Goal: Communication & Community: Participate in discussion

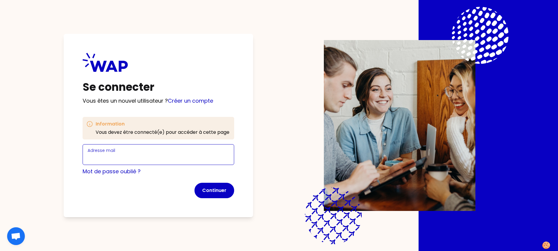
click at [141, 155] on input "Adresse mail" at bounding box center [159, 158] width 142 height 8
type input "[PERSON_NAME][EMAIL_ADDRESS][PERSON_NAME][DOMAIN_NAME]"
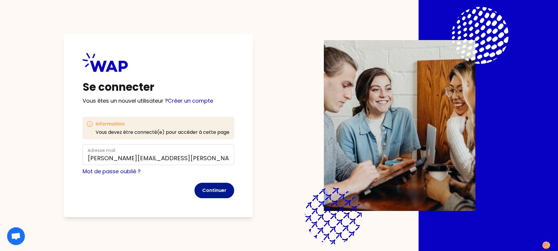
click at [214, 187] on button "Continuer" at bounding box center [215, 189] width 40 height 15
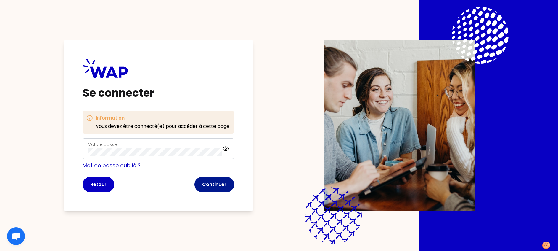
click at [219, 183] on button "Continuer" at bounding box center [215, 184] width 40 height 15
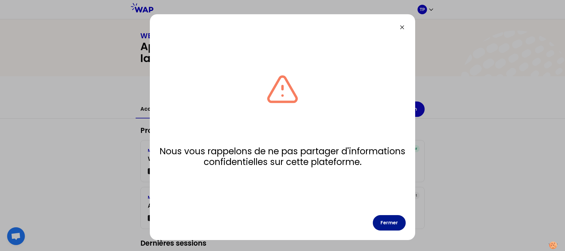
click at [395, 224] on button "Fermer" at bounding box center [389, 222] width 33 height 15
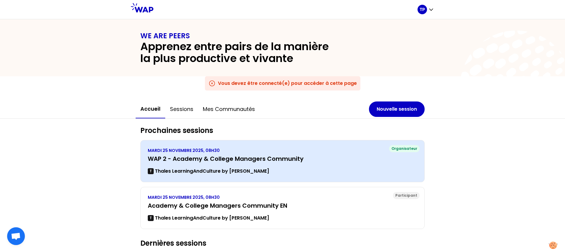
click at [230, 166] on div "MARDI 25 NOVEMBRE 2025, 08H30 WAP 2 - Academy & College Managers Community T Th…" at bounding box center [283, 160] width 270 height 27
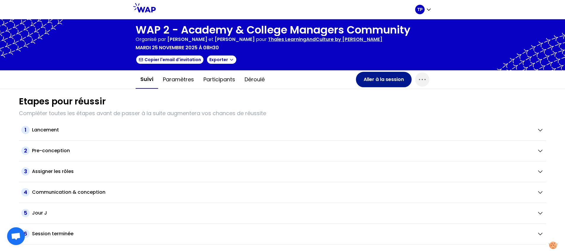
click at [383, 78] on button "Aller à la session" at bounding box center [384, 79] width 56 height 15
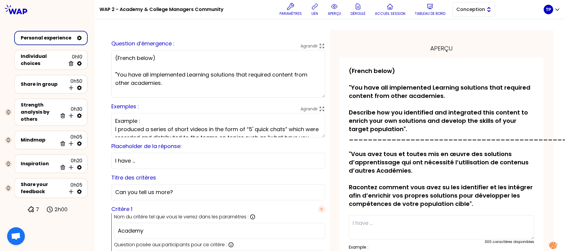
click at [469, 8] on span "Conception" at bounding box center [470, 9] width 27 height 7
click at [469, 33] on span "Facilitation" at bounding box center [477, 33] width 25 height 7
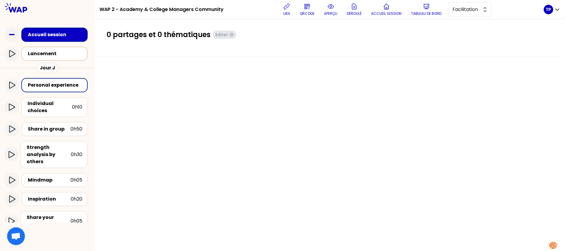
click at [33, 52] on div "Lancement" at bounding box center [56, 53] width 57 height 7
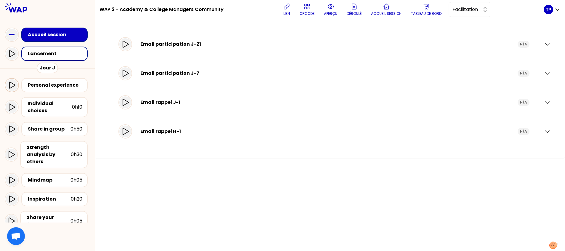
click at [12, 85] on icon at bounding box center [11, 84] width 7 height 7
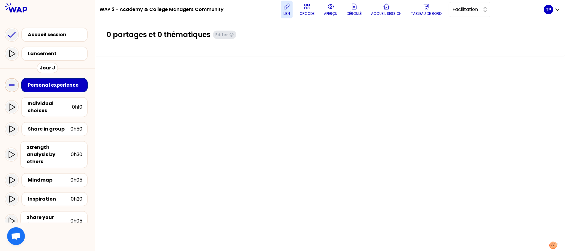
click at [293, 12] on button "lien" at bounding box center [287, 10] width 12 height 18
click at [460, 10] on span "Facilitation" at bounding box center [466, 9] width 27 height 7
click at [330, 8] on button "aperçu" at bounding box center [331, 10] width 18 height 18
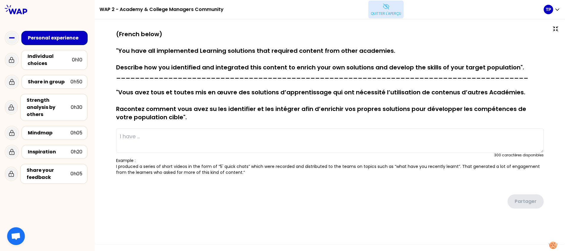
click at [386, 11] on button "Quitter l'aperçu" at bounding box center [386, 10] width 35 height 18
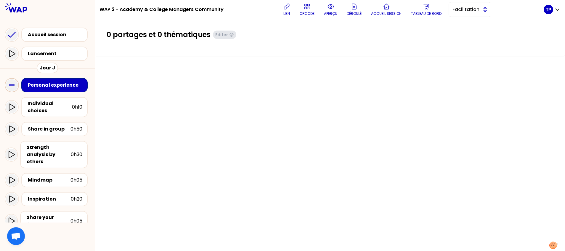
click at [465, 14] on button "Facilitation" at bounding box center [470, 9] width 43 height 15
click at [465, 25] on span "Conception" at bounding box center [473, 24] width 25 height 7
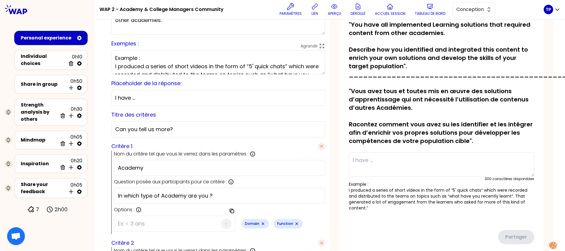
scroll to position [53, 0]
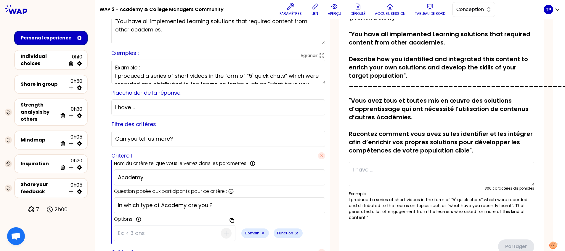
click at [357, 199] on p "Example : I produced a series of short videos in the form of “5' quick chats” w…" at bounding box center [441, 205] width 185 height 30
click at [359, 217] on p "Example : I produced a series of short videos in the form of “5' quick chats” w…" at bounding box center [441, 205] width 185 height 30
click at [431, 15] on p "Tableau de bord" at bounding box center [430, 13] width 31 height 5
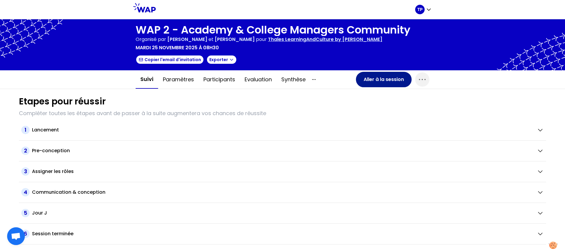
click at [376, 84] on button "Aller à la session" at bounding box center [384, 79] width 56 height 15
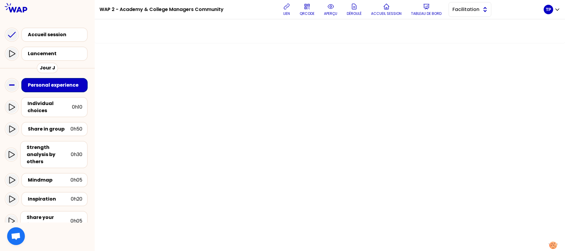
click at [466, 14] on button "Facilitation" at bounding box center [470, 9] width 43 height 15
click at [465, 23] on span "Conception" at bounding box center [473, 24] width 25 height 7
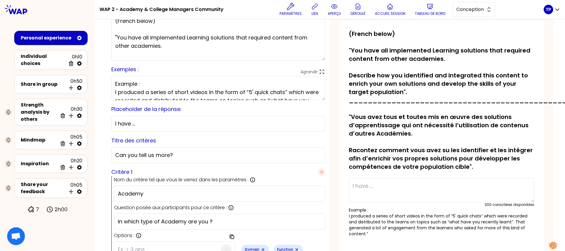
scroll to position [35, 0]
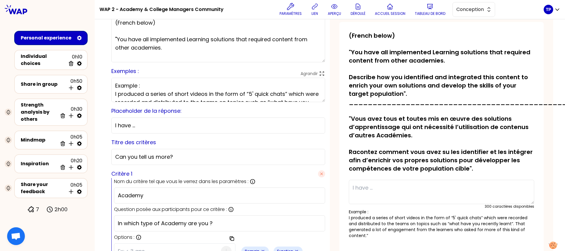
click at [390, 94] on p "(French below) "You have all implemented Learning solutions that required conte…" at bounding box center [441, 101] width 185 height 141
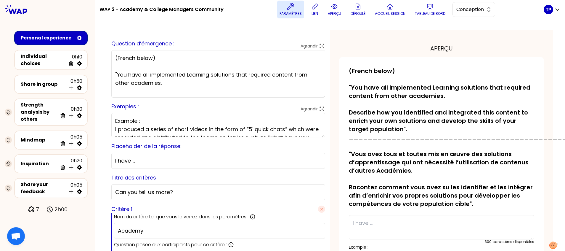
click at [297, 9] on button "Paramètres" at bounding box center [290, 10] width 27 height 18
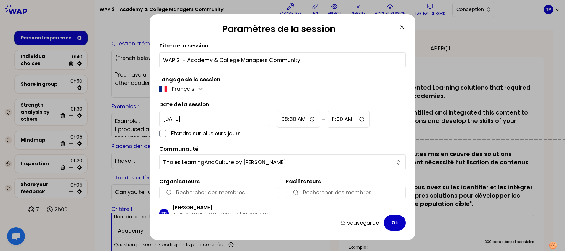
click at [402, 26] on icon at bounding box center [402, 27] width 7 height 7
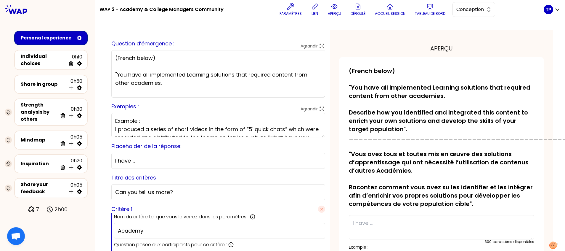
click at [79, 40] on icon at bounding box center [79, 38] width 5 height 5
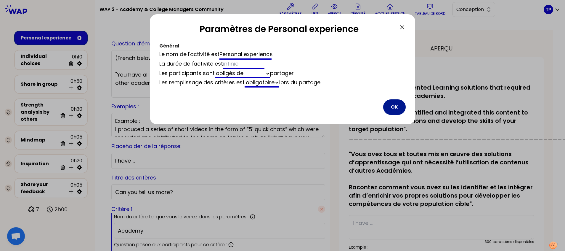
click at [395, 106] on button "OK" at bounding box center [394, 106] width 23 height 15
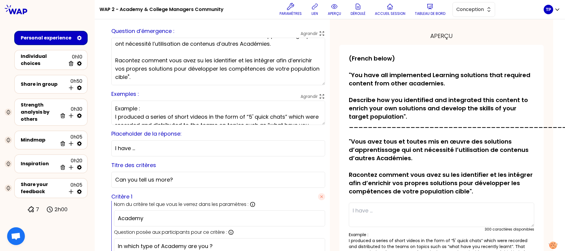
drag, startPoint x: 174, startPoint y: 115, endPoint x: 103, endPoint y: 92, distance: 75.2
click at [103, 92] on div "Aperçu de la conception Use setting sauvegardé Question d’émergence : Agrandir …" at bounding box center [330, 219] width 470 height 425
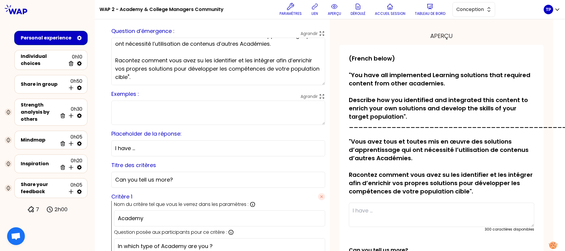
click at [230, 93] on div "Exemples : Agrandir" at bounding box center [218, 107] width 214 height 35
click at [460, 11] on span "Conception" at bounding box center [470, 9] width 27 height 7
click at [461, 32] on li "Facilitation" at bounding box center [474, 33] width 42 height 9
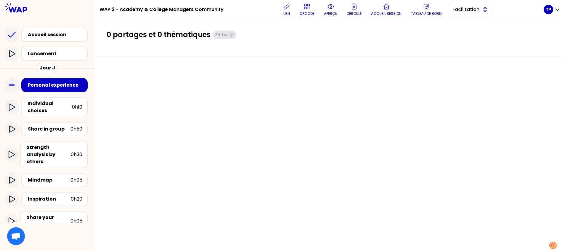
click at [467, 9] on span "Facilitation" at bounding box center [466, 9] width 27 height 7
click at [464, 24] on span "Conception" at bounding box center [473, 24] width 25 height 7
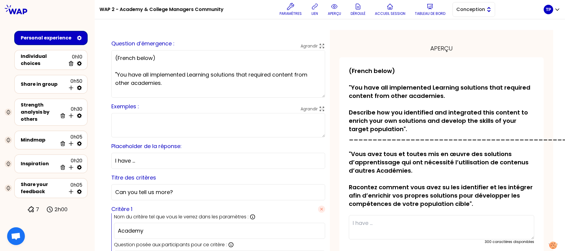
click at [468, 10] on span "Conception" at bounding box center [470, 9] width 27 height 7
click at [467, 32] on span "Facilitation" at bounding box center [477, 33] width 25 height 7
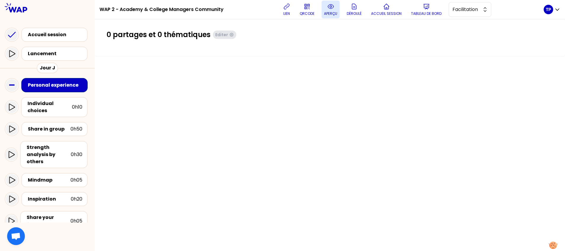
click at [336, 13] on p "aperçu" at bounding box center [330, 13] width 13 height 5
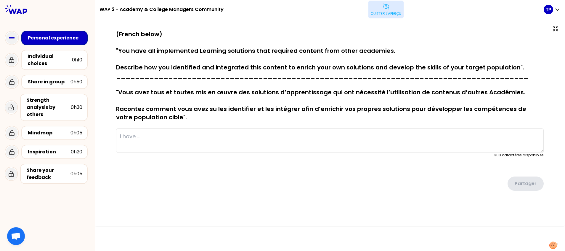
click at [385, 7] on icon at bounding box center [386, 6] width 7 height 7
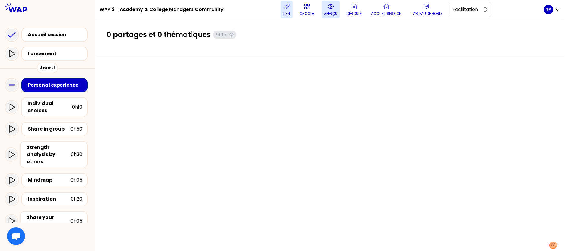
click at [292, 10] on button "lien" at bounding box center [287, 10] width 12 height 18
click at [256, 110] on div "0 partages et 0 thématiques Editer" at bounding box center [330, 134] width 470 height 231
click at [330, 13] on p "aperçu" at bounding box center [330, 13] width 13 height 5
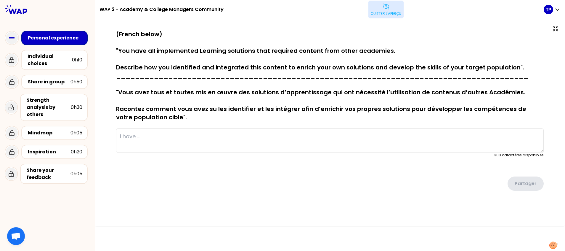
click at [387, 6] on icon at bounding box center [386, 6] width 7 height 7
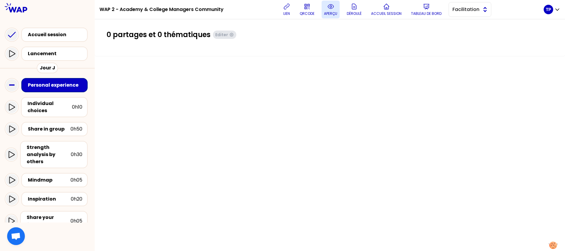
click at [470, 10] on span "Facilitation" at bounding box center [466, 9] width 27 height 7
click at [467, 33] on span "Facilitation" at bounding box center [473, 33] width 25 height 7
click at [334, 11] on button "aperçu" at bounding box center [331, 10] width 18 height 18
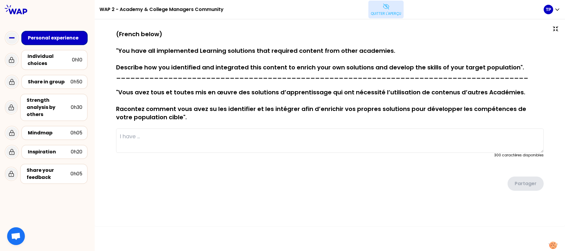
click at [397, 14] on p "Quitter l'aperçu" at bounding box center [386, 13] width 31 height 5
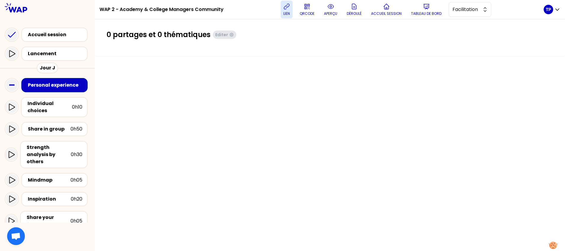
click at [290, 13] on p "lien" at bounding box center [287, 13] width 7 height 5
click at [330, 9] on icon at bounding box center [330, 6] width 7 height 7
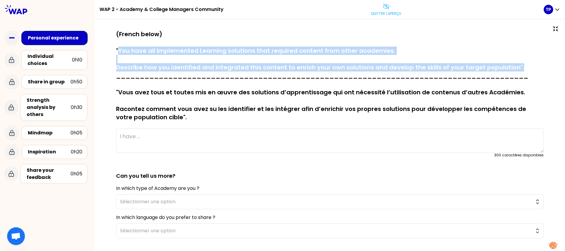
drag, startPoint x: 120, startPoint y: 51, endPoint x: 518, endPoint y: 70, distance: 398.1
click at [518, 70] on p "(French below) "You have all implemented Learning solutions that required conte…" at bounding box center [330, 75] width 428 height 91
copy p "You have all implemented Learning solutions that required content from other ac…"
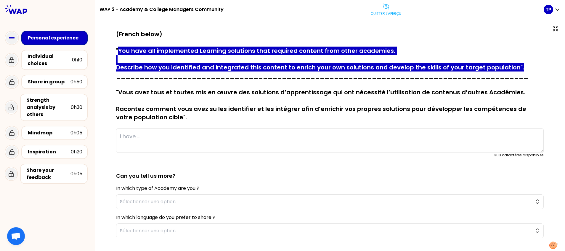
type textarea "In the [GEOGRAPHIC_DATA] we have worked together with the Radar Academy to deve…"
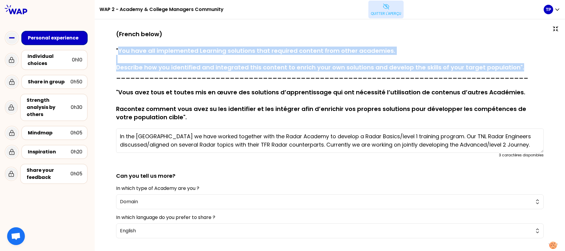
click at [389, 13] on p "Quitter l'aperçu" at bounding box center [386, 13] width 31 height 5
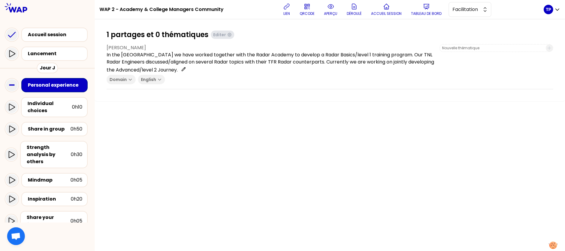
click at [329, 135] on div "1 partages et 0 thématiques Editer [PERSON_NAME] In the [GEOGRAPHIC_DATA] we ha…" at bounding box center [330, 134] width 470 height 231
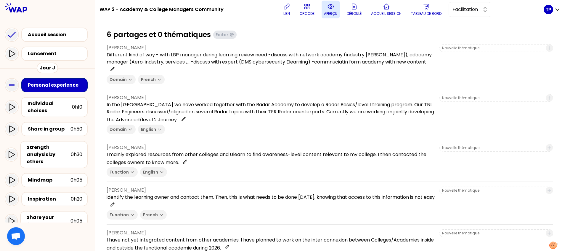
click at [333, 12] on p "aperçu" at bounding box center [330, 13] width 13 height 5
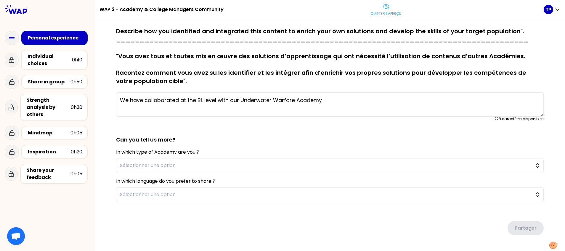
scroll to position [37, 0]
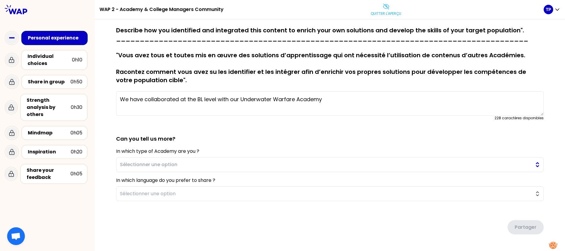
click at [217, 167] on span "Sélectionner une option" at bounding box center [326, 164] width 412 height 7
click at [235, 142] on h2 "Can you tell us more?" at bounding box center [330, 134] width 428 height 18
click at [224, 193] on span "Sélectionner une option" at bounding box center [326, 193] width 412 height 7
click at [270, 136] on h2 "Can you tell us more?" at bounding box center [330, 134] width 428 height 18
type textarea "We have collaborated at the BL level with our Underwater Warfare Academy ([GEOG…"
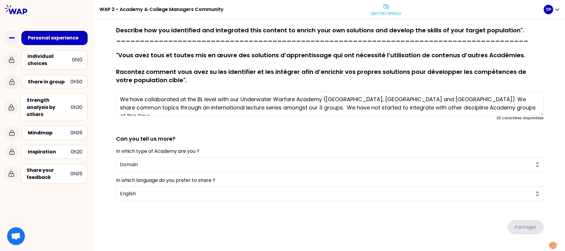
scroll to position [0, 0]
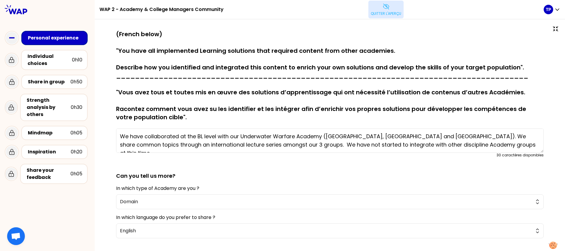
click at [388, 12] on p "Quitter l'aperçu" at bounding box center [386, 13] width 31 height 5
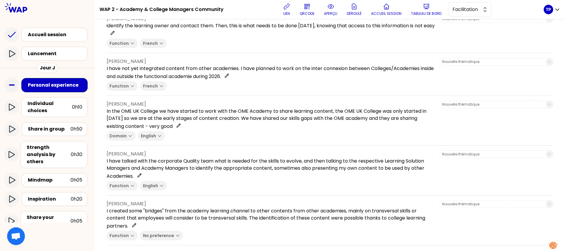
scroll to position [352, 0]
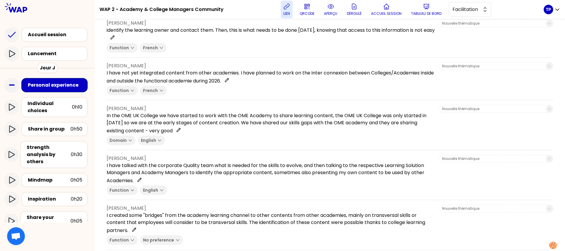
click at [289, 8] on icon at bounding box center [286, 6] width 7 height 7
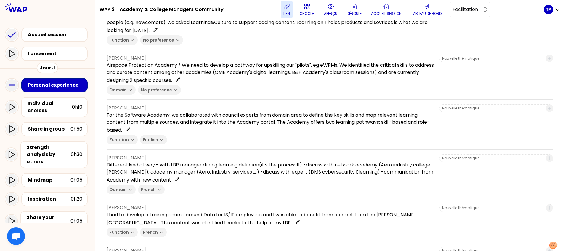
scroll to position [0, 0]
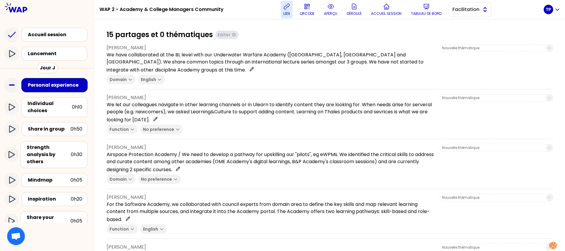
click at [469, 12] on span "Facilitation" at bounding box center [466, 9] width 27 height 7
click at [468, 23] on span "Conception" at bounding box center [473, 24] width 25 height 7
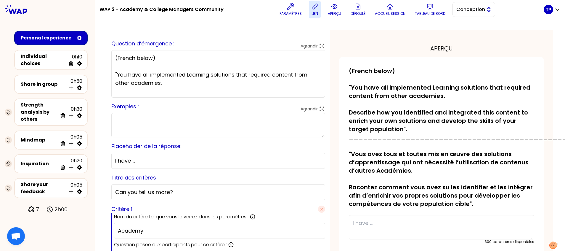
click at [479, 12] on span "Conception" at bounding box center [470, 9] width 27 height 7
click at [471, 32] on span "Facilitation" at bounding box center [477, 33] width 25 height 7
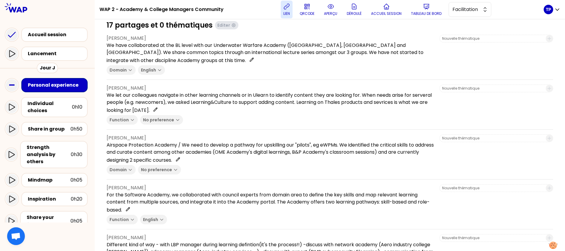
scroll to position [6, 0]
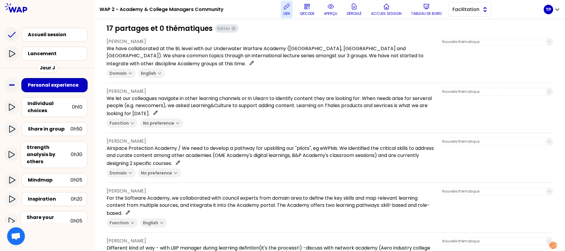
click at [476, 8] on span "Facilitation" at bounding box center [466, 9] width 27 height 7
click at [473, 33] on span "Facilitation" at bounding box center [473, 33] width 25 height 7
click at [334, 11] on button "aperçu" at bounding box center [331, 10] width 18 height 18
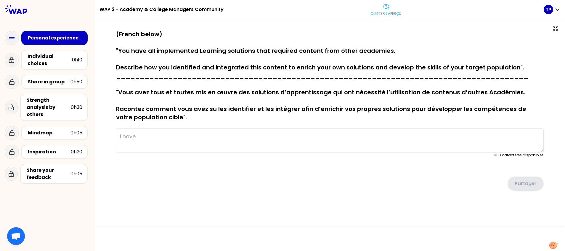
type textarea "We have collaborated at the BL level with our Underwater Warfare Academy ([GEOG…"
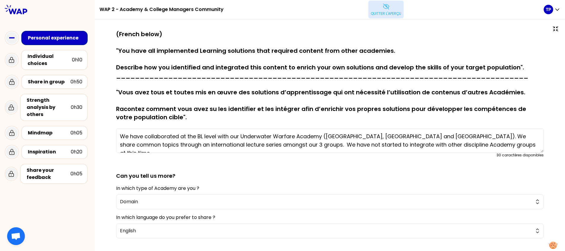
click at [380, 7] on button "Quitter l'aperçu" at bounding box center [386, 10] width 35 height 18
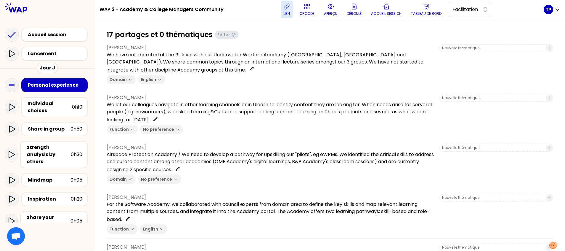
click at [290, 12] on p "lien" at bounding box center [287, 13] width 7 height 5
click at [336, 13] on p "aperçu" at bounding box center [330, 13] width 13 height 5
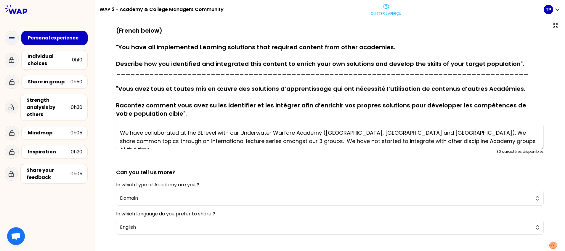
scroll to position [3, 0]
